Goal: Check status: Check status

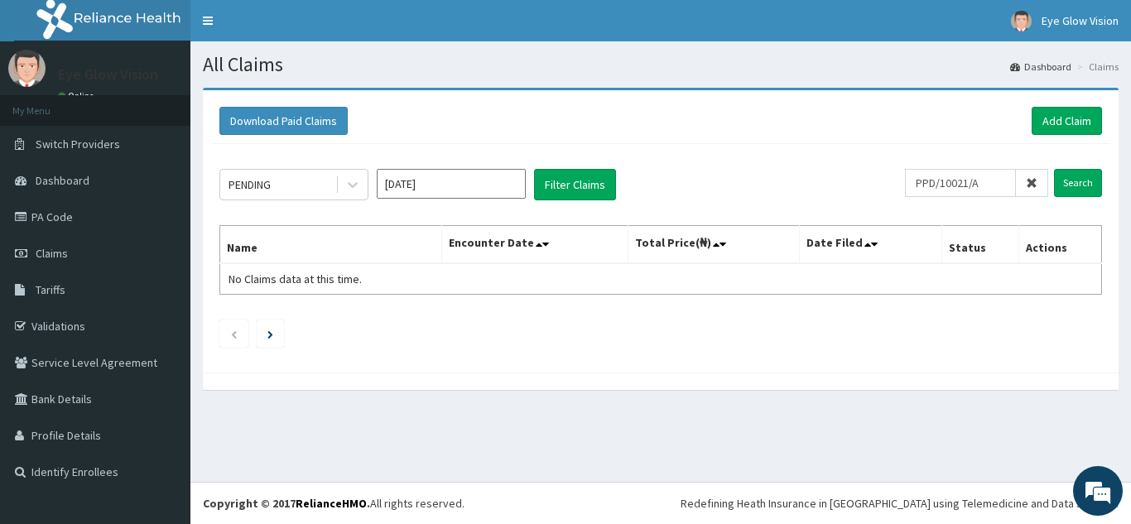
type input "PPD/10021/A"
click at [1054, 169] on input "Search" at bounding box center [1078, 183] width 48 height 28
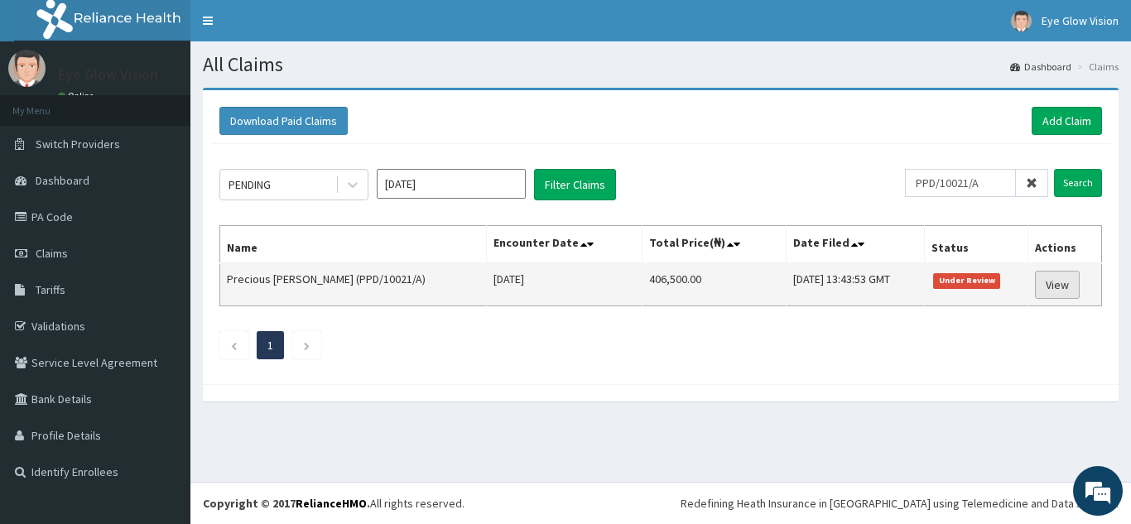
click at [1053, 282] on link "View" at bounding box center [1057, 285] width 45 height 28
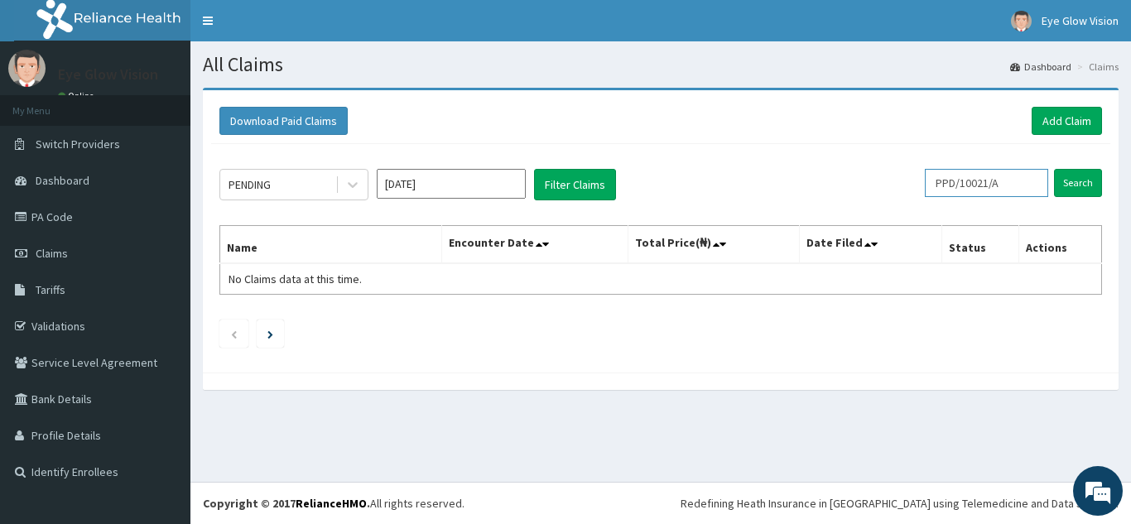
click at [1014, 183] on input "PPD/10021/A" at bounding box center [986, 183] width 123 height 28
type input "PPD/10021/B"
click at [1070, 183] on input "Search" at bounding box center [1078, 183] width 48 height 28
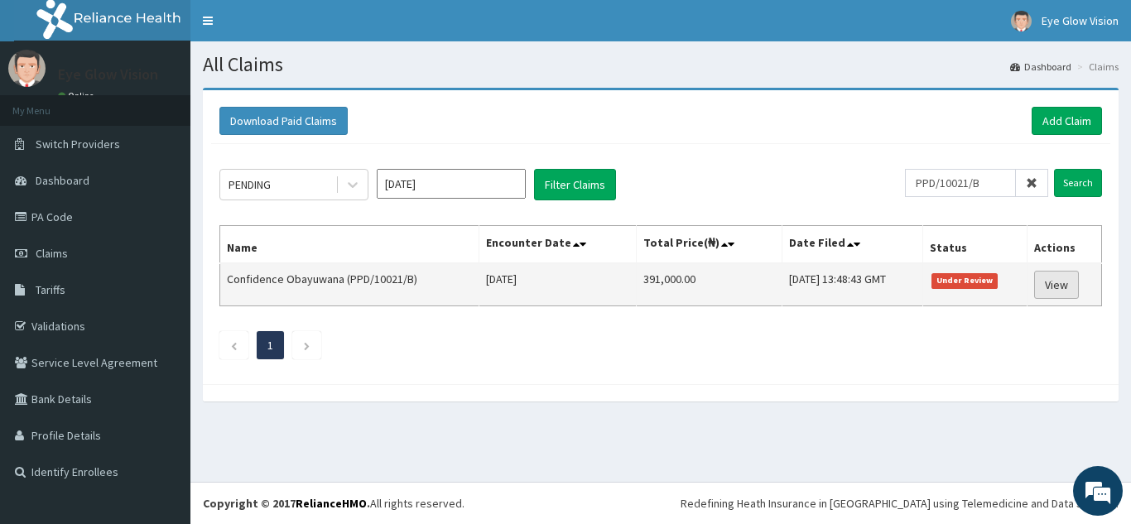
click at [1052, 287] on link "View" at bounding box center [1056, 285] width 45 height 28
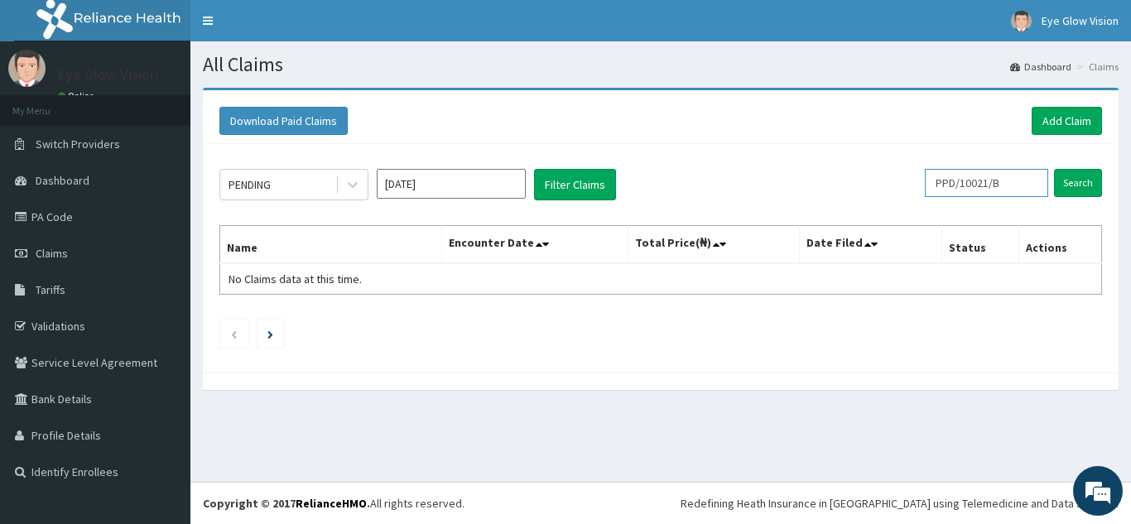
click at [1012, 188] on input "PPD/10021/B" at bounding box center [986, 183] width 123 height 28
type input "PPD/10021/C"
click at [1071, 181] on input "Search" at bounding box center [1078, 183] width 48 height 28
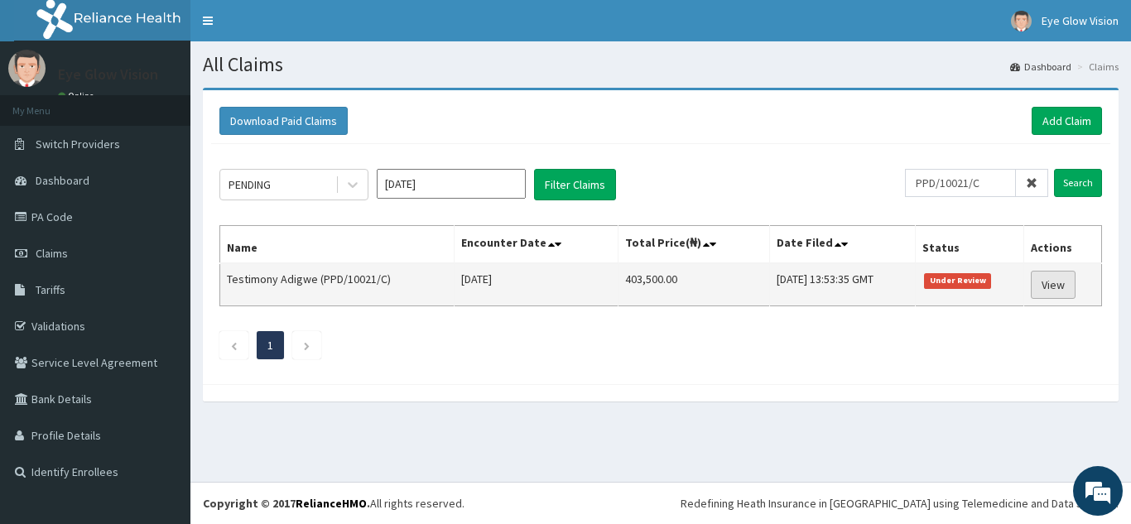
click at [1060, 287] on link "View" at bounding box center [1053, 285] width 45 height 28
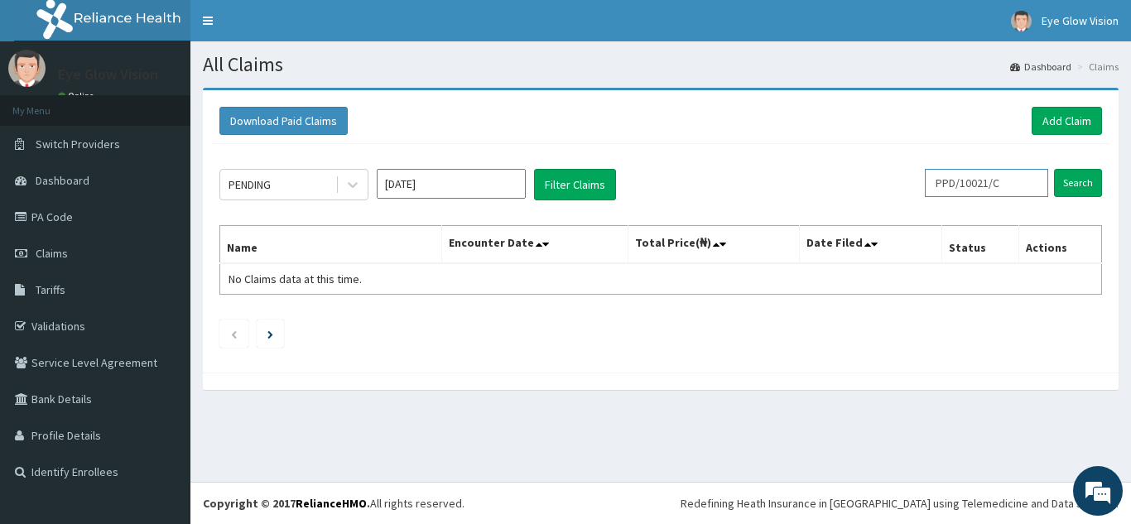
click at [1007, 185] on input "PPD/10021/C" at bounding box center [986, 183] width 123 height 28
type input "PPD/10021/A"
click at [1086, 175] on input "Search" at bounding box center [1078, 183] width 48 height 28
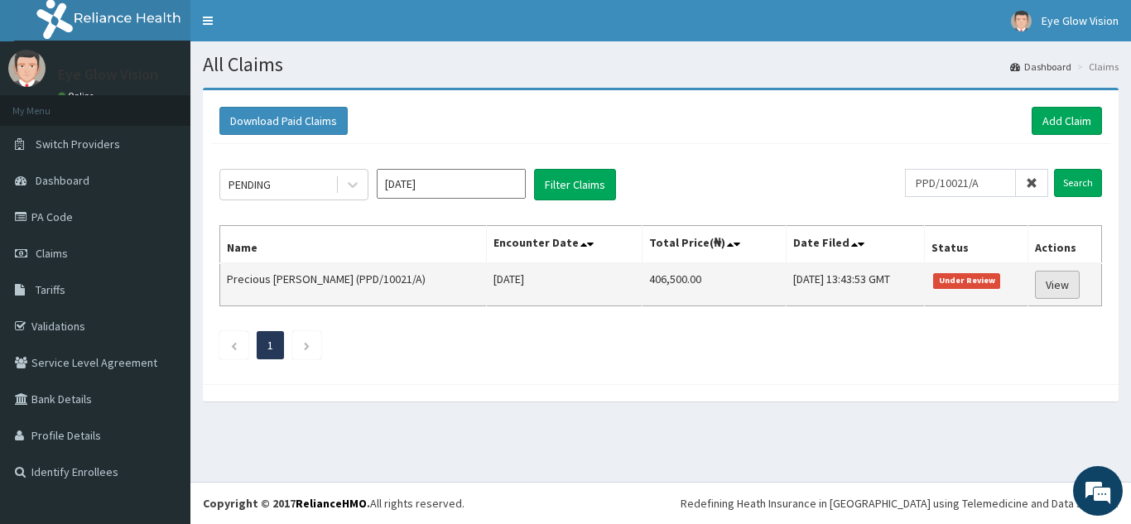
click at [1059, 281] on link "View" at bounding box center [1057, 285] width 45 height 28
